Goal: Contribute content: Add original content to the website for others to see

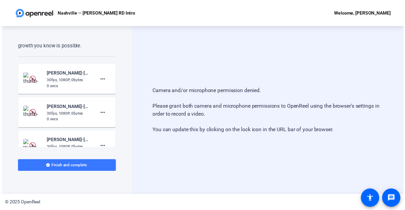
scroll to position [191, 0]
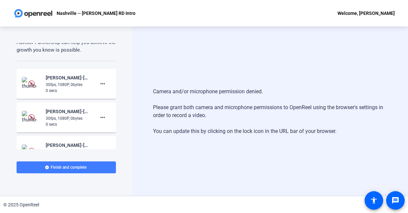
click at [98, 166] on span at bounding box center [66, 168] width 99 height 16
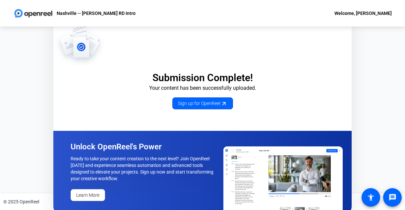
click at [384, 12] on div "Welcome, [PERSON_NAME]" at bounding box center [362, 13] width 57 height 8
click at [358, 12] on div at bounding box center [202, 105] width 405 height 210
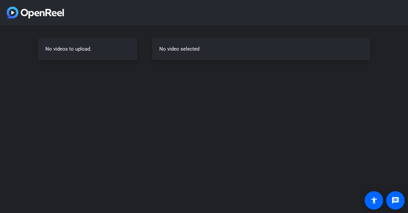
click at [90, 47] on div "No videos to upload." at bounding box center [87, 49] width 99 height 22
click at [118, 53] on div "No videos to upload." at bounding box center [87, 49] width 99 height 22
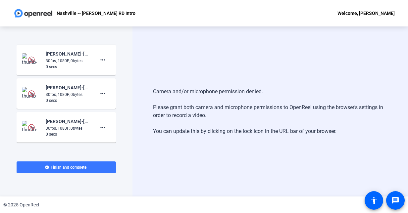
scroll to position [215, 0]
click at [100, 61] on mat-icon "more_horiz" at bounding box center [103, 60] width 8 height 8
click at [101, 92] on span "Add Notes" at bounding box center [110, 90] width 27 height 8
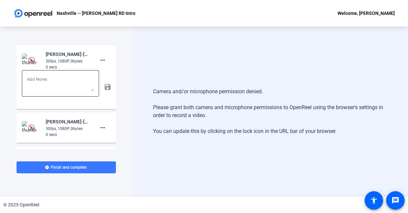
click at [64, 77] on textarea at bounding box center [60, 84] width 67 height 16
type textarea "test"
click at [104, 86] on mat-icon "save" at bounding box center [107, 87] width 7 height 8
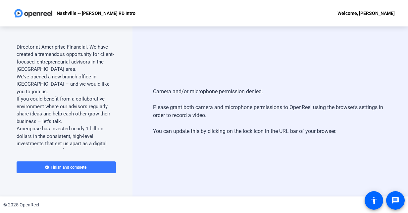
scroll to position [0, 0]
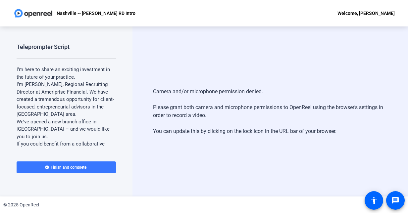
click at [390, 13] on div "Welcome, Chris Porod" at bounding box center [366, 13] width 57 height 8
click at [25, 13] on div at bounding box center [204, 106] width 408 height 213
click at [25, 13] on img at bounding box center [33, 13] width 40 height 13
click at [108, 12] on p "Nashville -- Chris Porod RD Intro" at bounding box center [96, 13] width 79 height 8
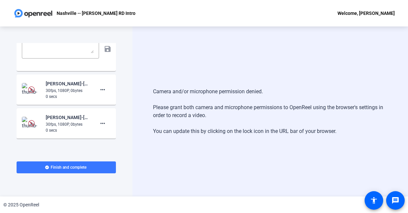
scroll to position [254, 0]
click at [103, 87] on mat-icon "more_horiz" at bounding box center [103, 89] width 8 height 8
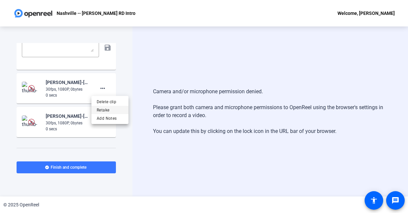
click at [103, 108] on span "Retake" at bounding box center [110, 110] width 27 height 8
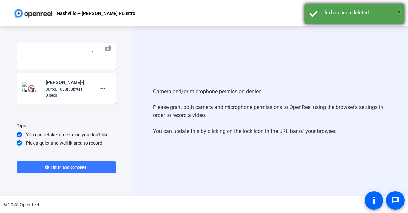
click at [401, 14] on span "×" at bounding box center [400, 12] width 4 height 8
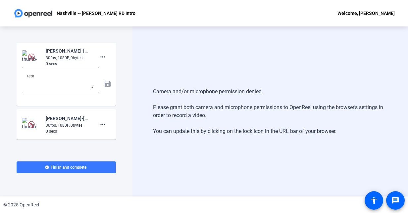
scroll to position [218, 0]
click at [29, 57] on img at bounding box center [31, 57] width 7 height 7
click at [105, 126] on span at bounding box center [103, 125] width 16 height 16
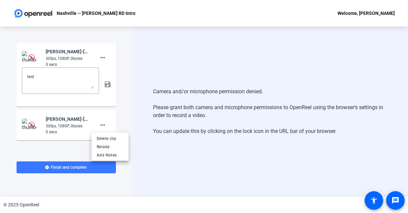
click at [105, 87] on div at bounding box center [204, 106] width 408 height 213
click at [105, 87] on div "test save" at bounding box center [66, 85] width 89 height 34
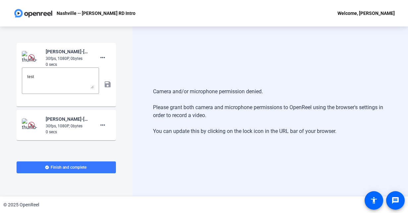
click at [105, 87] on div "test save" at bounding box center [66, 85] width 89 height 34
click at [104, 87] on div "test save" at bounding box center [66, 85] width 89 height 34
click at [104, 86] on div "test save" at bounding box center [66, 85] width 89 height 34
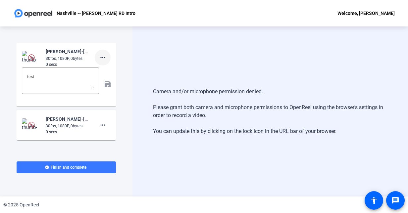
click at [99, 59] on mat-icon "more_horiz" at bounding box center [103, 58] width 8 height 8
